Goal: Transaction & Acquisition: Purchase product/service

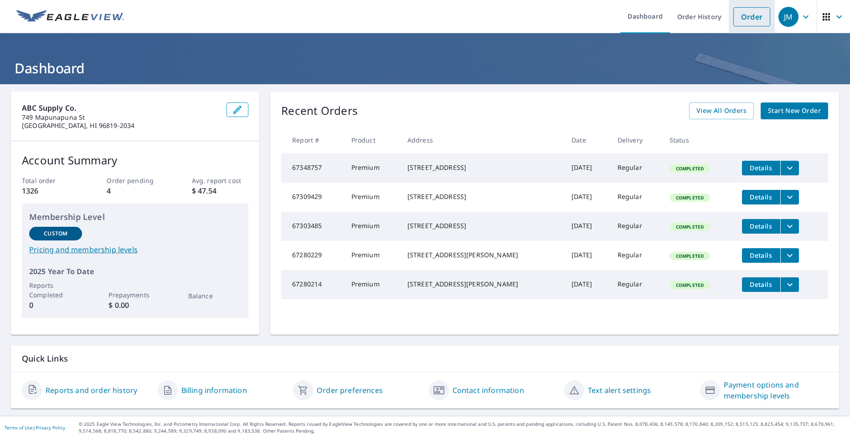
click at [754, 15] on link "Order" at bounding box center [751, 16] width 37 height 19
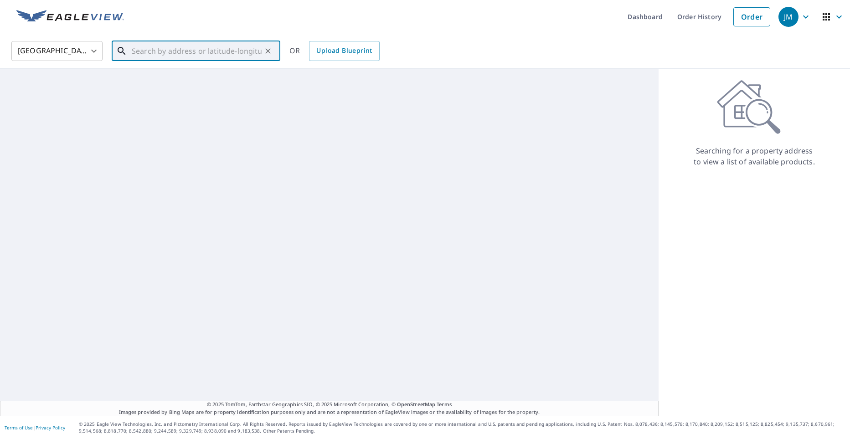
click at [180, 57] on input "text" at bounding box center [197, 51] width 130 height 26
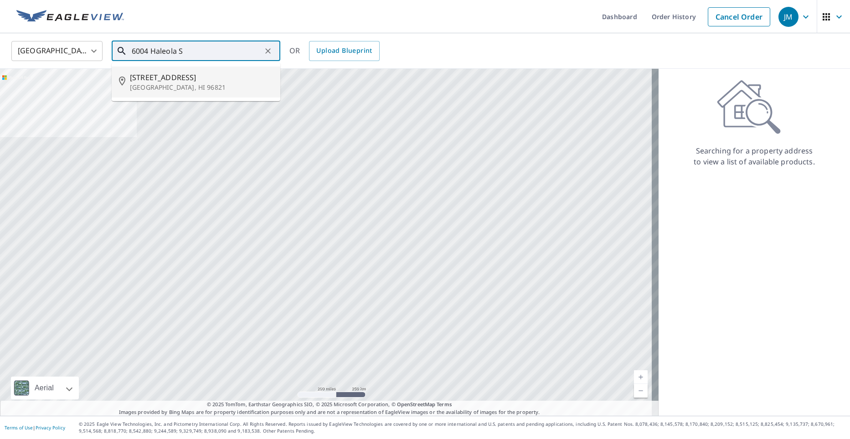
click at [184, 81] on span "6004 Haleola St" at bounding box center [201, 77] width 143 height 11
type input "6004 Haleola St Honolulu, HI 96821"
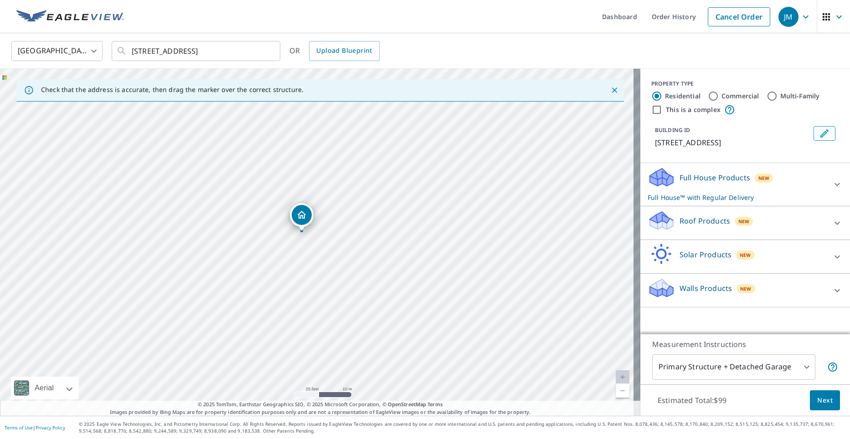
drag, startPoint x: 296, startPoint y: 238, endPoint x: 299, endPoint y: 220, distance: 18.9
click at [685, 227] on div "Roof Products New" at bounding box center [736, 223] width 179 height 26
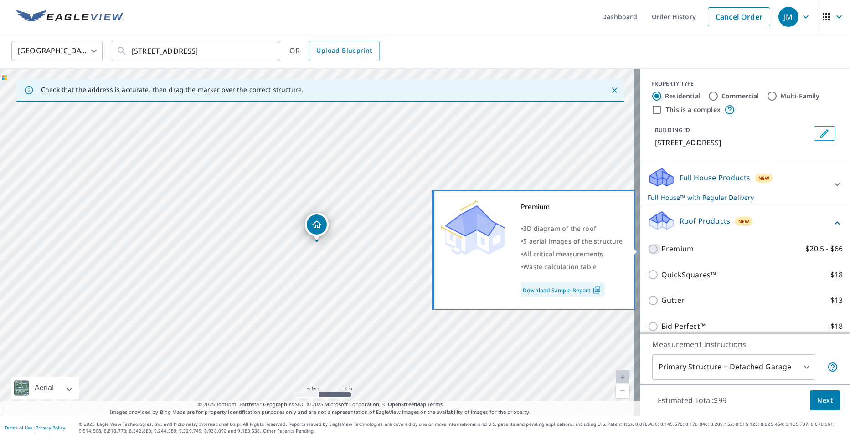
click at [648, 252] on input "Premium $20.5 - $66" at bounding box center [654, 249] width 14 height 11
checkbox input "true"
checkbox input "false"
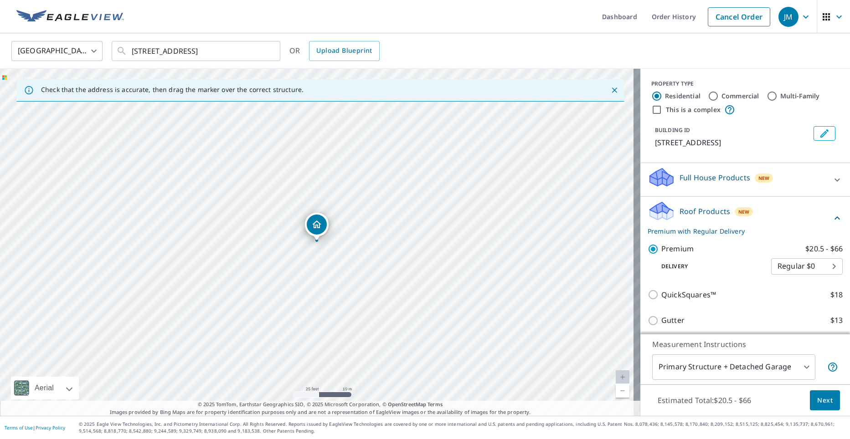
click at [830, 399] on button "Next" at bounding box center [825, 400] width 30 height 21
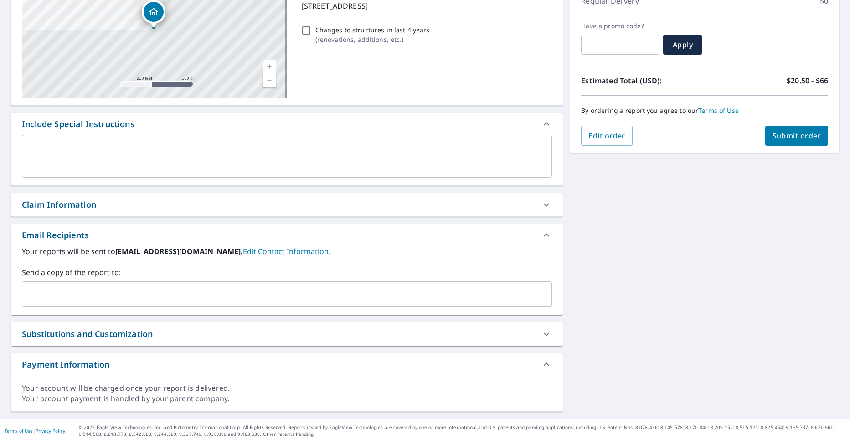
scroll to position [141, 0]
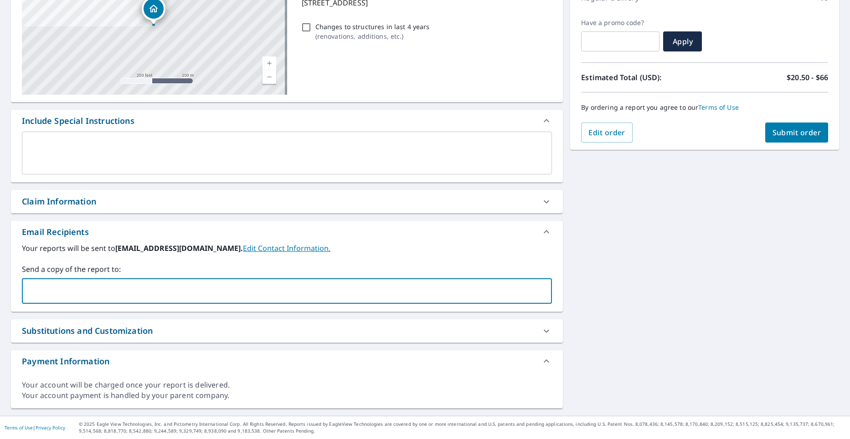
click at [80, 287] on input "text" at bounding box center [280, 290] width 508 height 17
type input "jamison.miller@abcsupply.com"
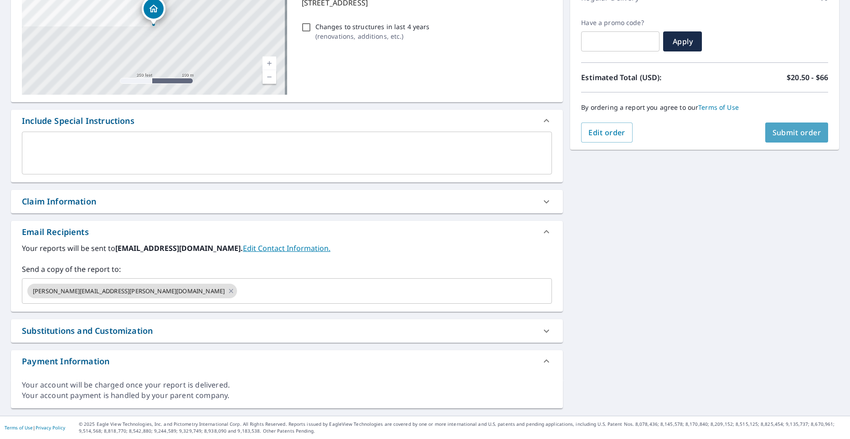
click at [818, 134] on button "Submit order" at bounding box center [796, 133] width 63 height 20
checkbox input "true"
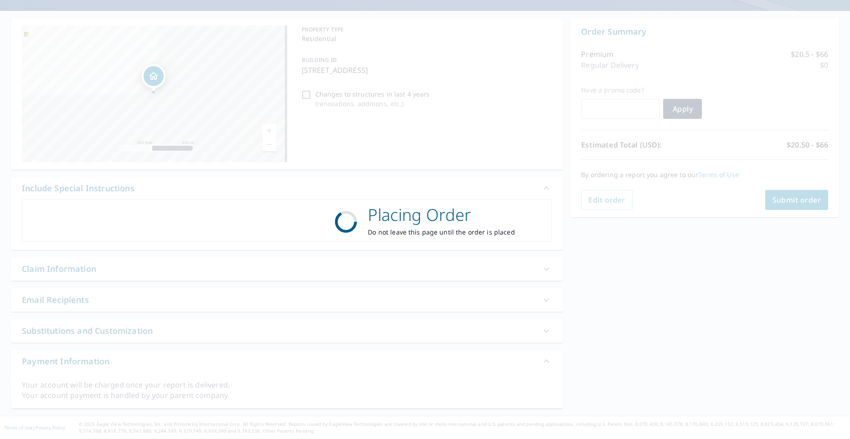
scroll to position [73, 0]
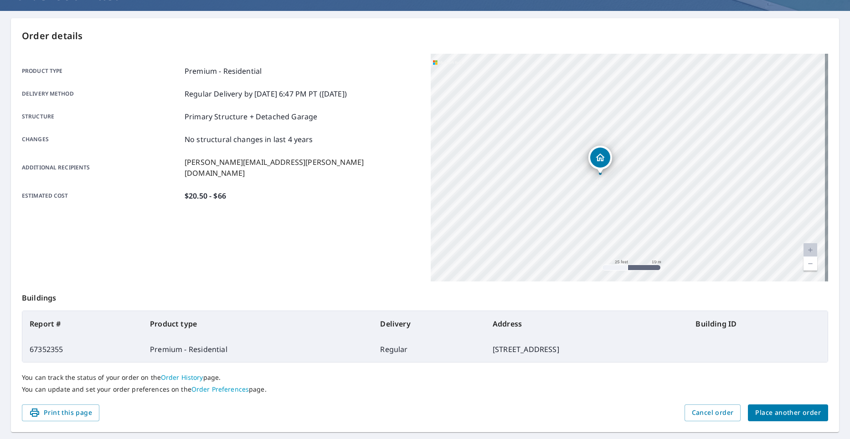
drag, startPoint x: 594, startPoint y: 150, endPoint x: 593, endPoint y: 162, distance: 11.5
click at [595, 162] on icon "Dropped pin, building 1, Residential property, 6012 Haleola St Honolulu, HI 968…" at bounding box center [600, 157] width 11 height 11
drag, startPoint x: 620, startPoint y: 185, endPoint x: 620, endPoint y: 174, distance: 10.0
click at [620, 184] on div "6012 Haleola St Honolulu, HI 96821" at bounding box center [630, 168] width 398 height 228
drag, startPoint x: 698, startPoint y: 145, endPoint x: 708, endPoint y: 142, distance: 10.2
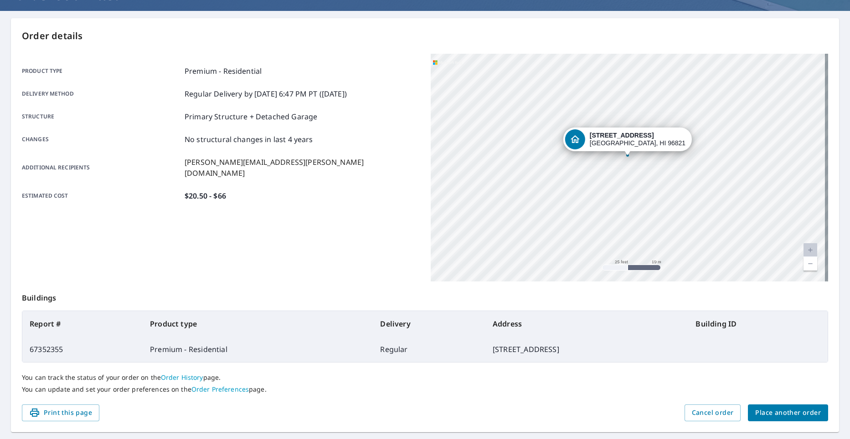
click at [708, 142] on div "6012 Haleola St Honolulu, HI 96821" at bounding box center [630, 168] width 398 height 228
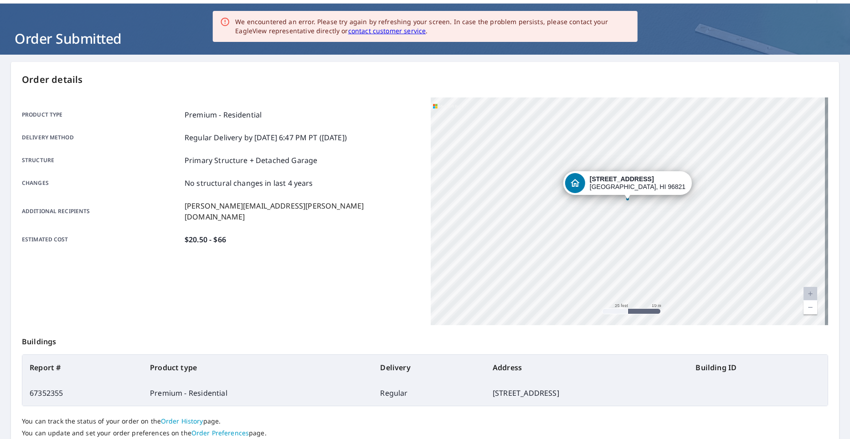
scroll to position [46, 0]
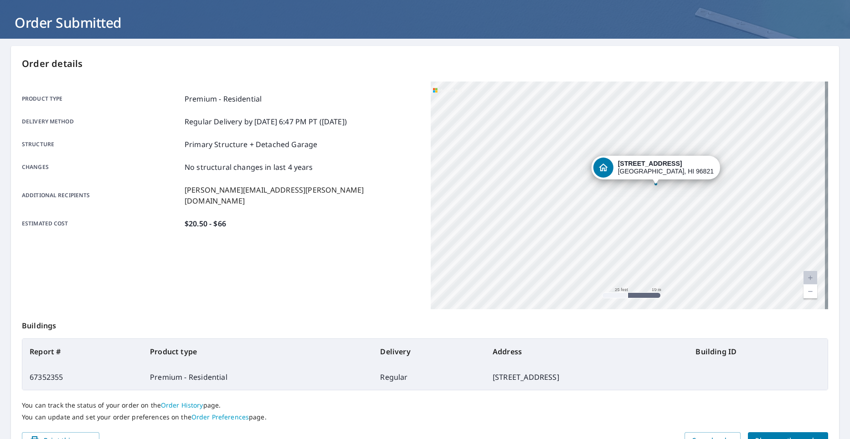
click at [654, 185] on div at bounding box center [656, 184] width 4 height 4
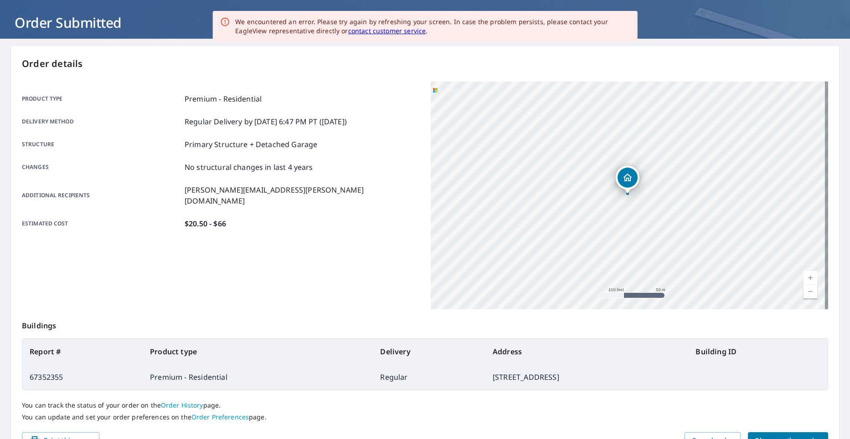
drag, startPoint x: 627, startPoint y: 193, endPoint x: 392, endPoint y: 193, distance: 235.1
click at [392, 193] on div "Additional recipients jamison.miller@abcsupply.com" at bounding box center [221, 196] width 398 height 22
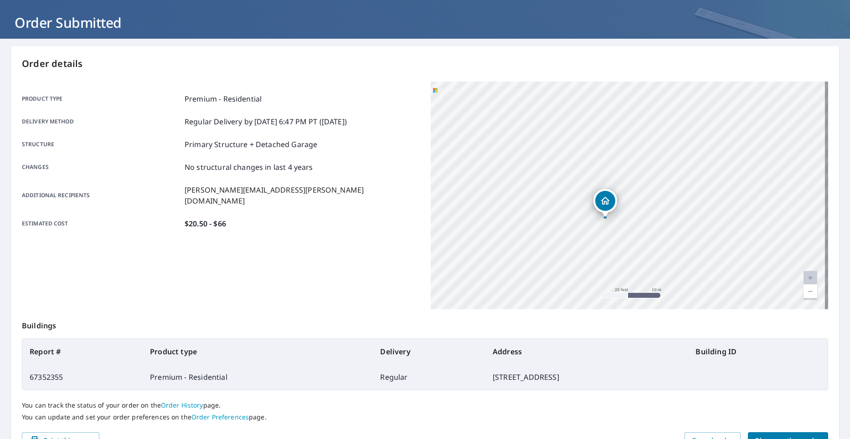
drag, startPoint x: 561, startPoint y: 210, endPoint x: 597, endPoint y: 210, distance: 35.5
click at [597, 210] on div "6012 Haleola St Honolulu, HI 96821" at bounding box center [605, 203] width 24 height 28
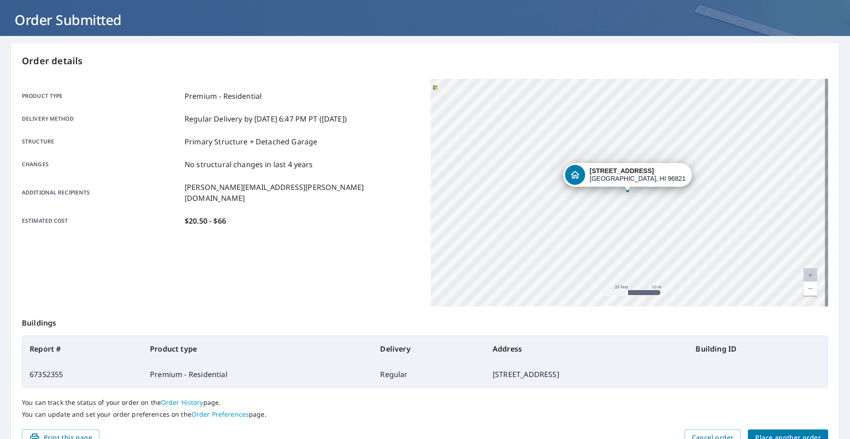
scroll to position [0, 0]
